Goal: Download file/media

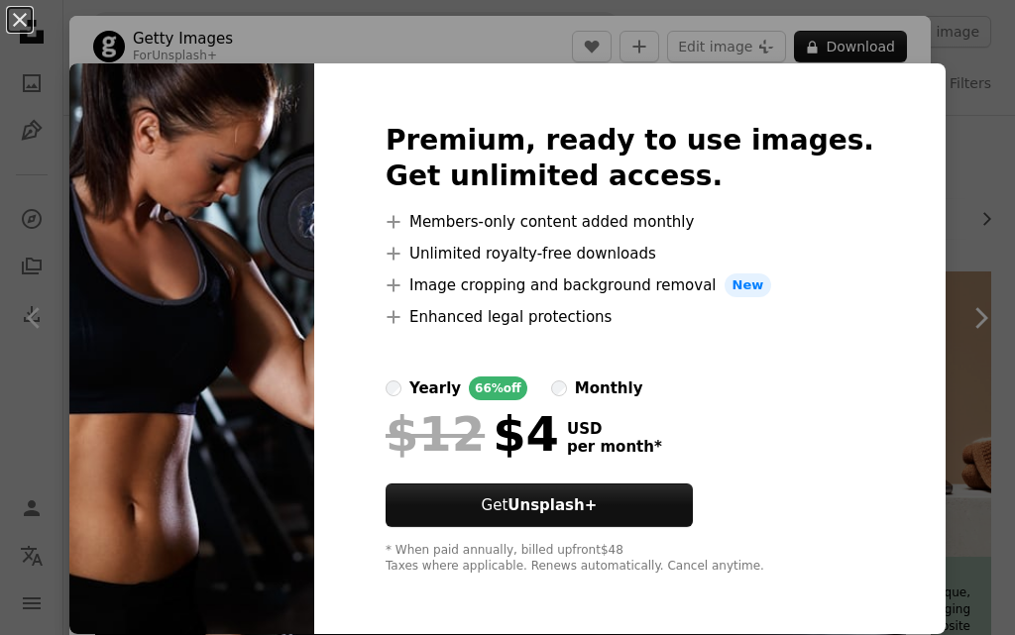
click at [314, 365] on img at bounding box center [191, 348] width 245 height 571
click at [255, 394] on img at bounding box center [191, 348] width 245 height 571
click at [20, 19] on button "An X shape" at bounding box center [20, 20] width 24 height 24
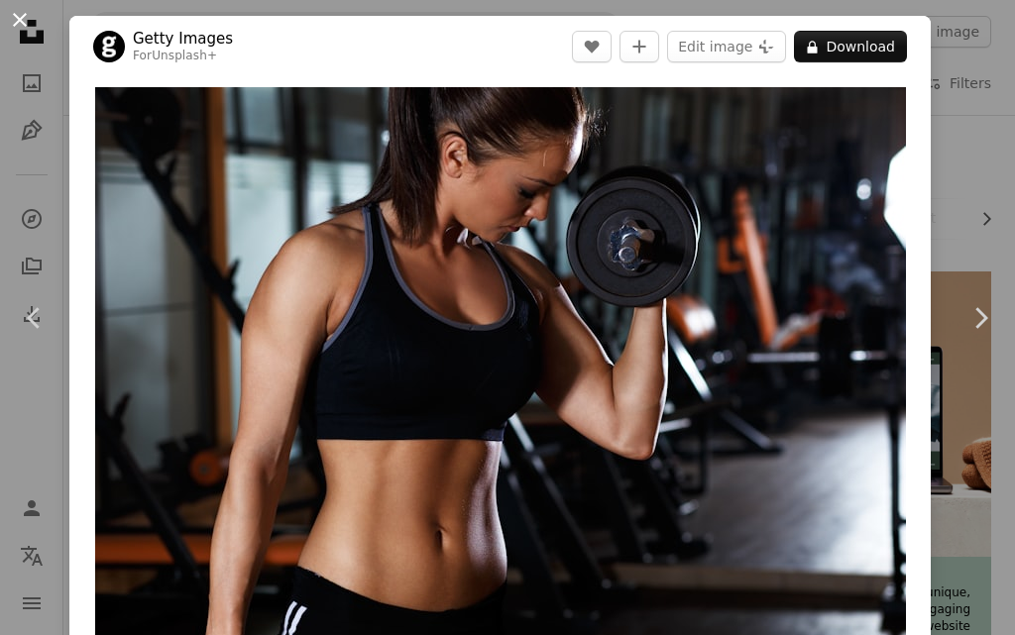
click at [20, 17] on button "An X shape" at bounding box center [20, 20] width 24 height 24
